Goal: Transaction & Acquisition: Purchase product/service

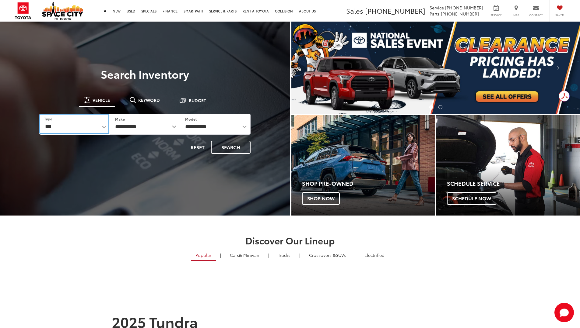
click at [102, 128] on select "*** *** **** *********" at bounding box center [74, 124] width 70 height 20
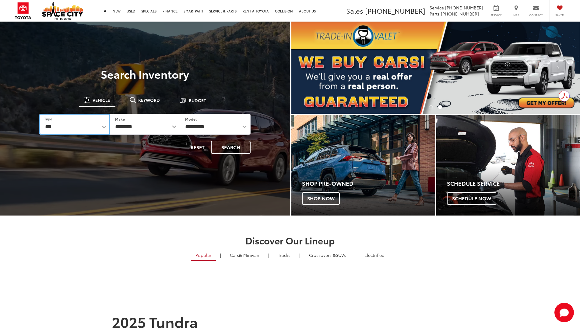
select select "******"
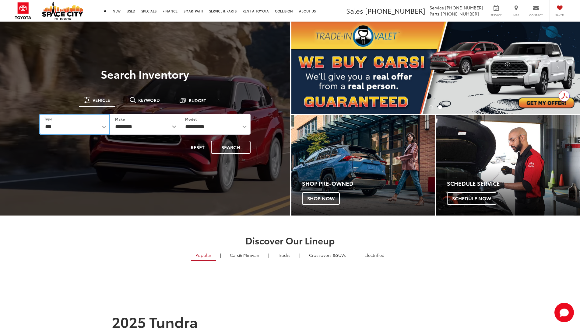
click at [39, 114] on select "*** *** **** *********" at bounding box center [74, 124] width 70 height 21
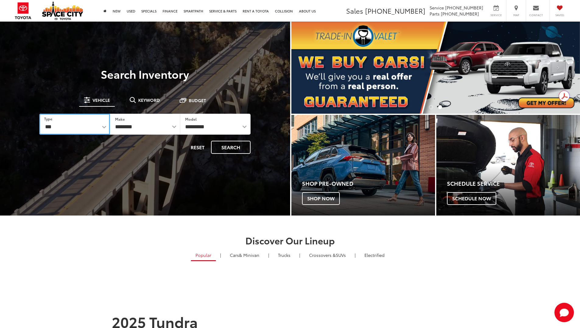
select select "******"
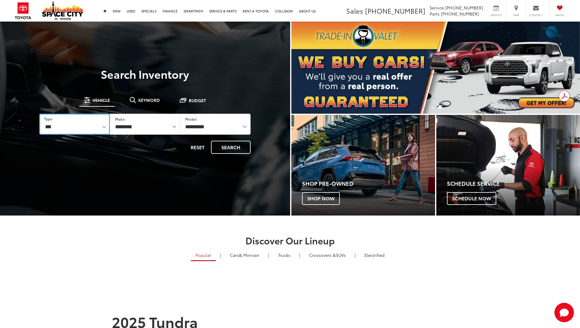
select select
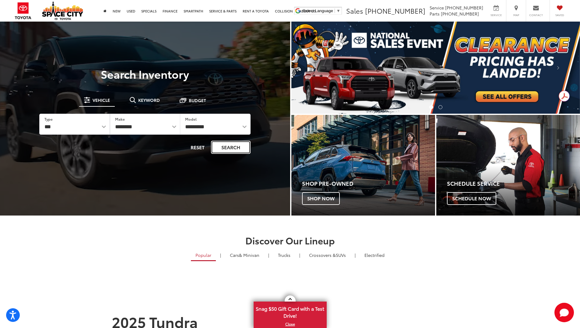
click at [227, 148] on button "Search" at bounding box center [231, 147] width 40 height 13
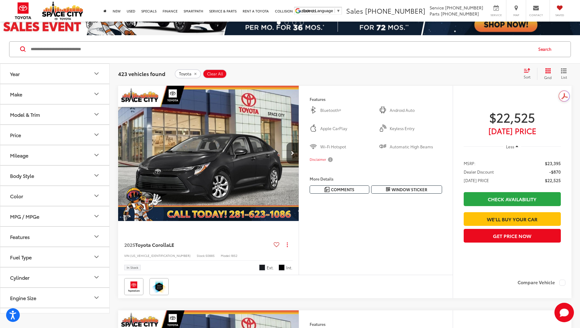
scroll to position [30, 0]
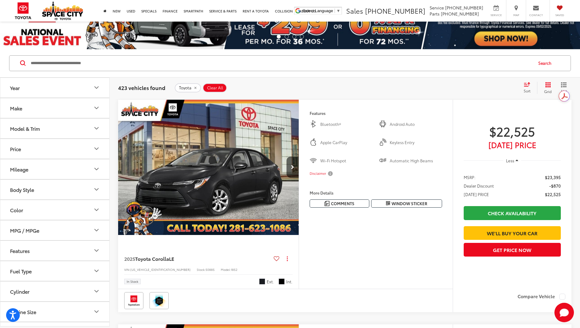
click at [76, 111] on button "Make" at bounding box center [55, 108] width 110 height 20
click at [72, 165] on button "Model & Trim" at bounding box center [55, 168] width 110 height 20
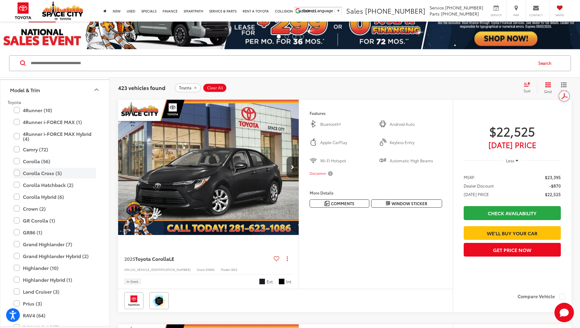
scroll to position [91, 0]
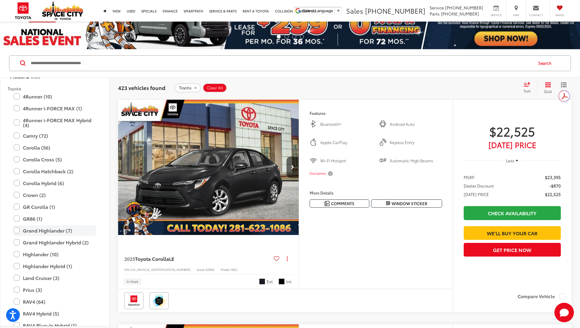
click at [47, 231] on label "Grand Highlander (7)" at bounding box center [55, 230] width 82 height 11
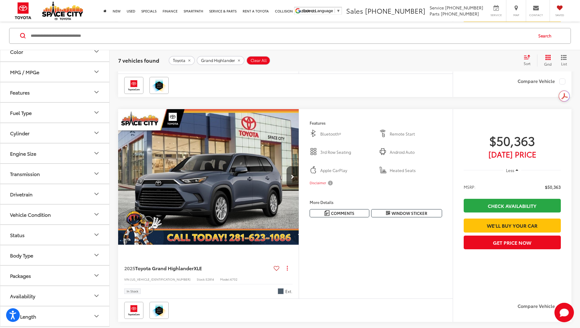
scroll to position [335, 0]
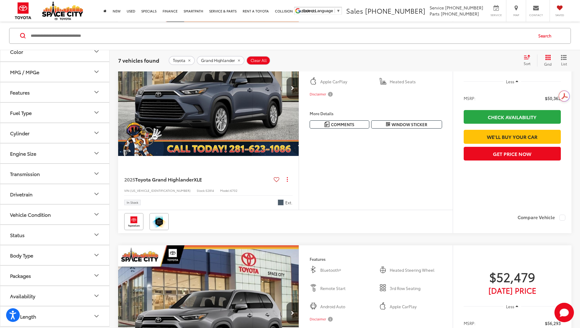
click at [48, 299] on button "Availability" at bounding box center [55, 296] width 110 height 20
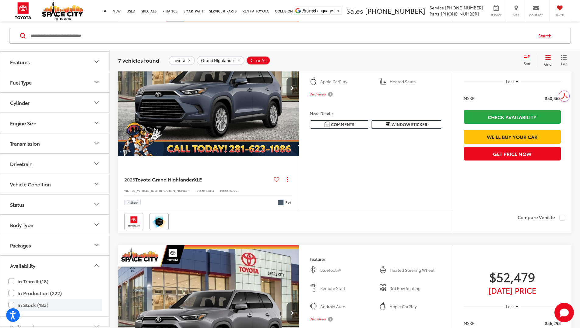
click at [37, 304] on label "In Stock (183)" at bounding box center [54, 305] width 93 height 11
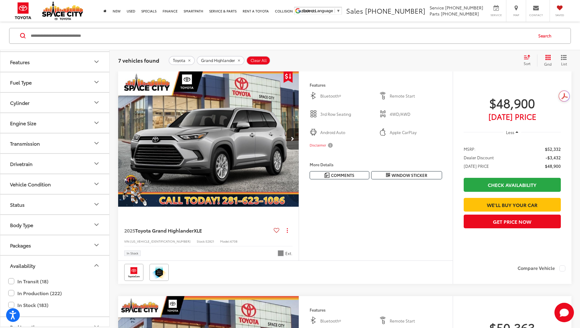
scroll to position [58, 0]
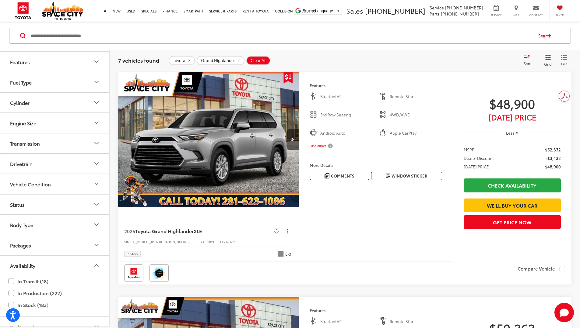
click at [68, 260] on button "Availability" at bounding box center [55, 266] width 110 height 20
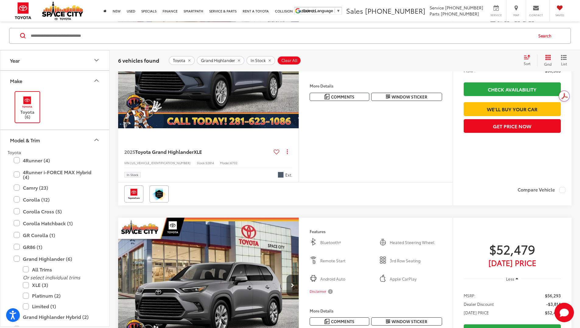
scroll to position [332, 0]
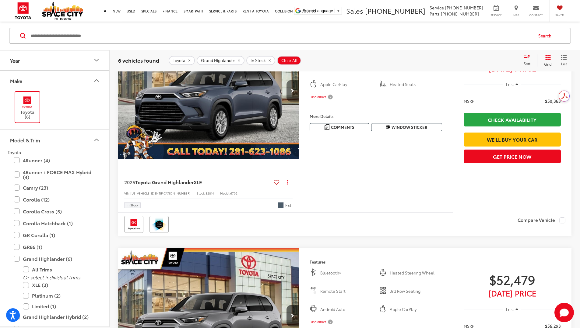
click at [294, 93] on icon "Next image" at bounding box center [292, 91] width 3 height 4
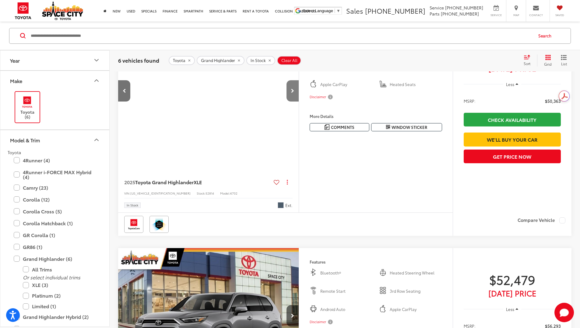
scroll to position [0, 231]
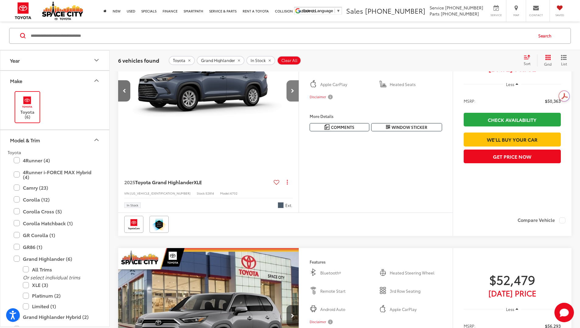
click at [299, 102] on button "Next image" at bounding box center [292, 90] width 12 height 21
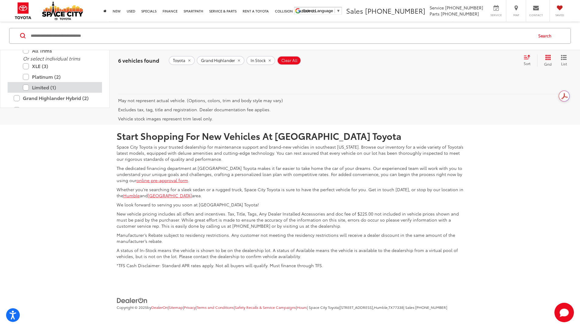
scroll to position [30, 0]
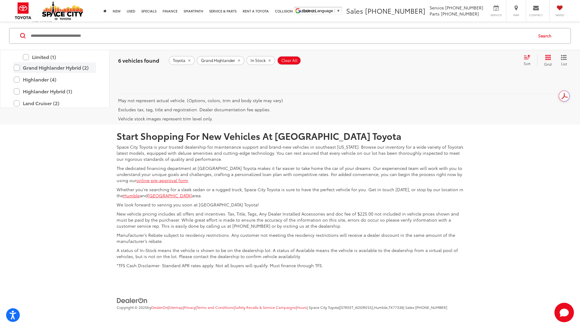
click at [63, 73] on label "Grand Highlander Hybrid (2)" at bounding box center [55, 67] width 82 height 11
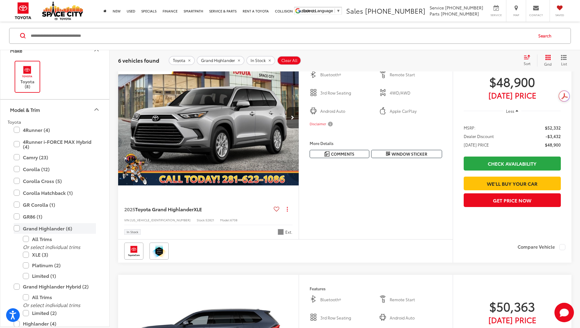
scroll to position [58, 0]
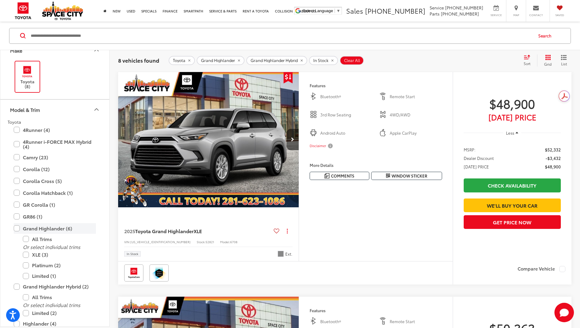
click at [36, 229] on label "Grand Highlander (6)" at bounding box center [55, 228] width 82 height 11
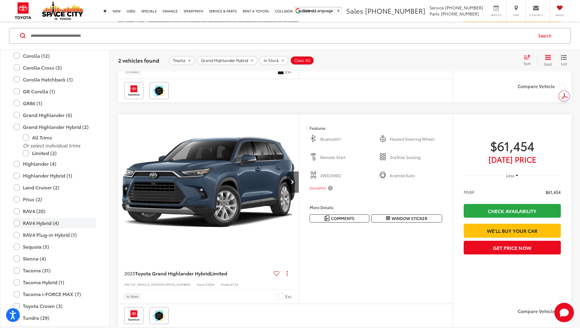
scroll to position [149, 0]
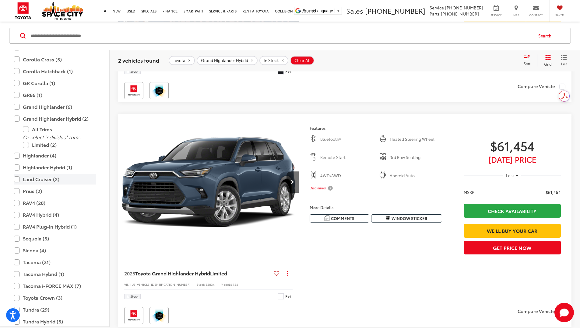
click at [44, 180] on label "Land Cruiser (2)" at bounding box center [55, 179] width 82 height 11
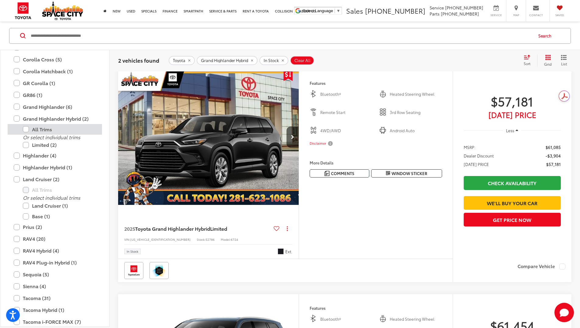
scroll to position [58, 0]
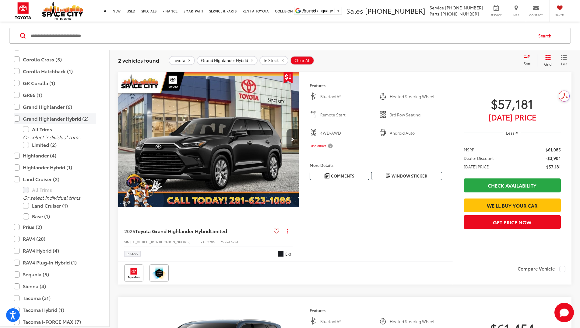
click at [40, 117] on label "Grand Highlander Hybrid (2)" at bounding box center [55, 118] width 82 height 11
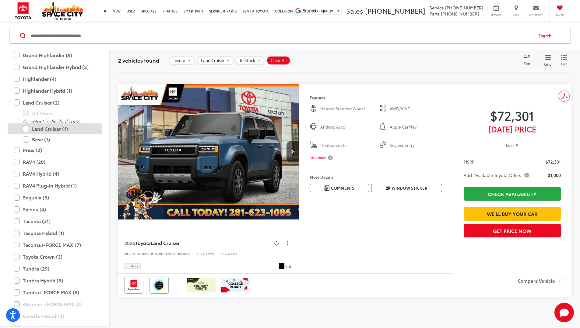
scroll to position [209, 0]
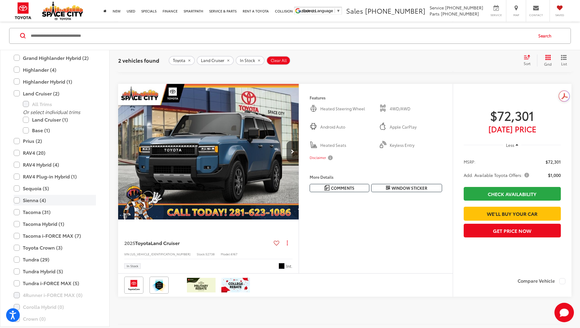
click at [26, 201] on label "Sienna (4)" at bounding box center [55, 200] width 82 height 11
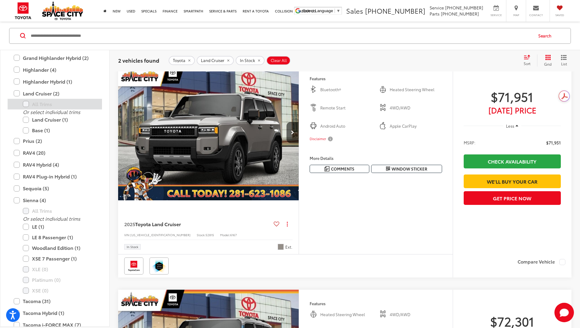
scroll to position [58, 0]
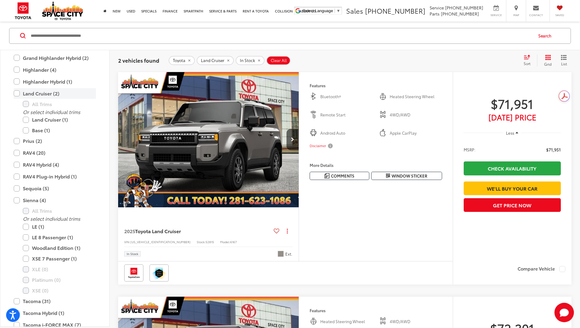
click at [30, 94] on label "Land Cruiser (2)" at bounding box center [55, 93] width 82 height 11
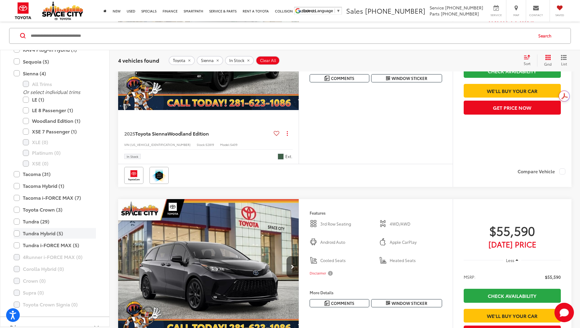
scroll to position [270, 0]
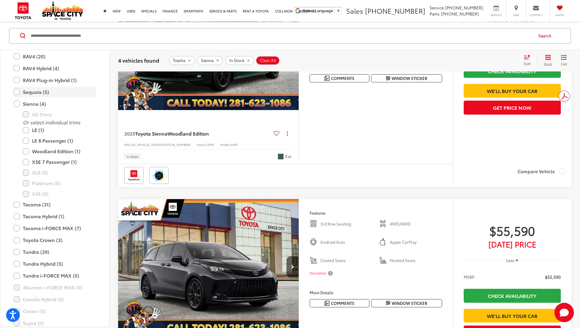
click at [29, 91] on label "Sequoia (5)" at bounding box center [55, 91] width 82 height 11
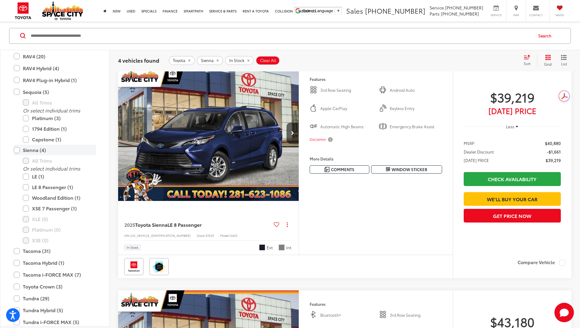
scroll to position [58, 0]
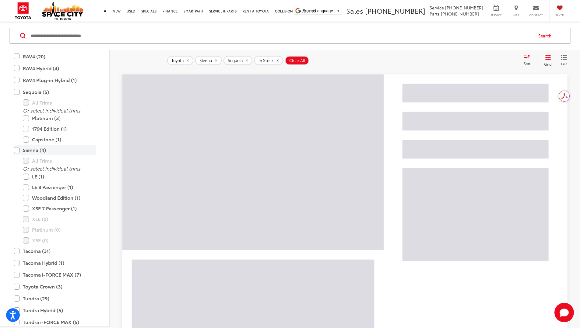
click at [26, 149] on label "Sienna (4)" at bounding box center [55, 150] width 82 height 11
